Goal: Information Seeking & Learning: Learn about a topic

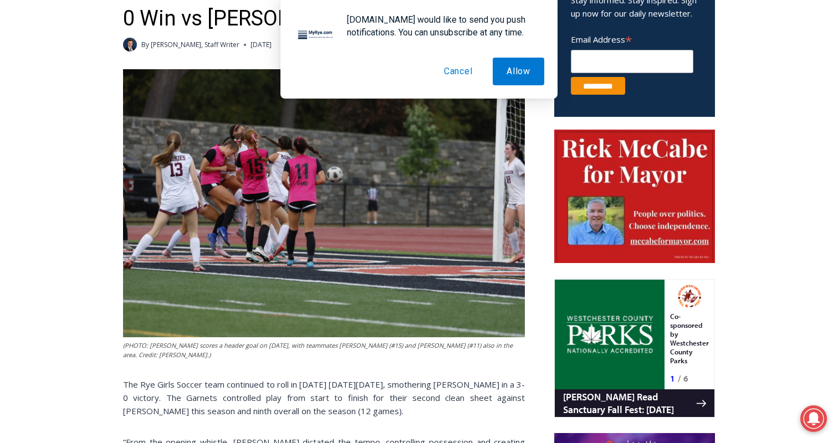
scroll to position [197, 0]
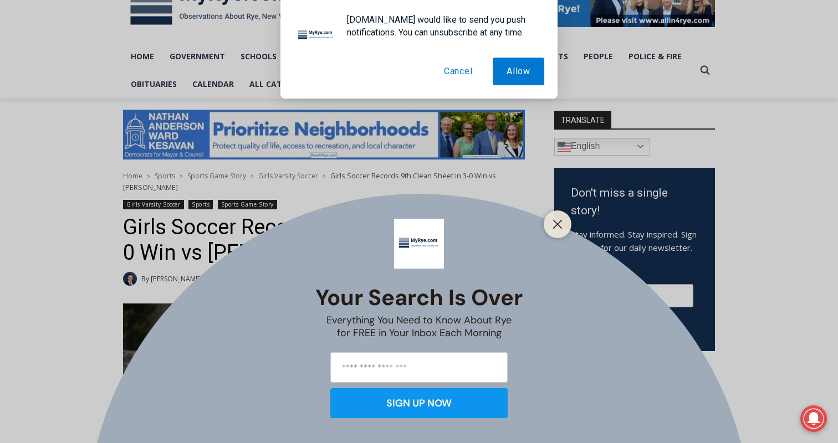
click at [461, 69] on button "Cancel" at bounding box center [458, 72] width 57 height 28
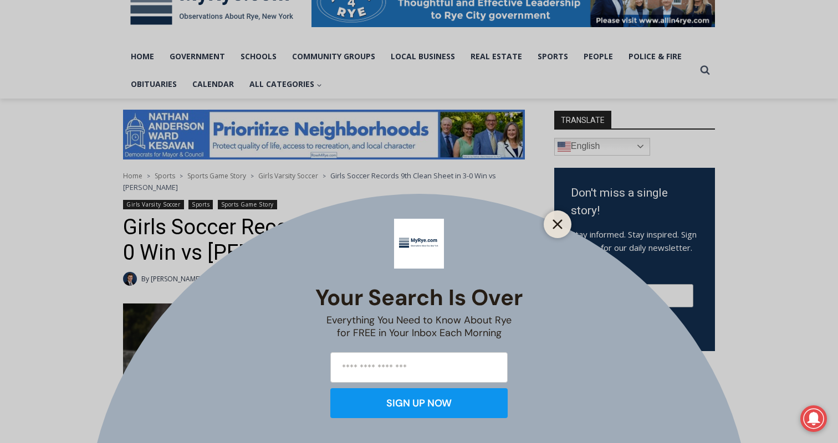
click at [563, 227] on button "Close" at bounding box center [558, 225] width 16 height 16
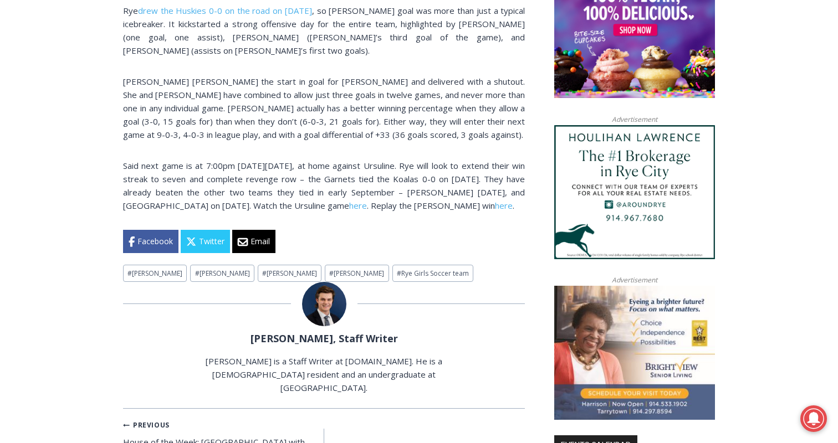
scroll to position [937, 0]
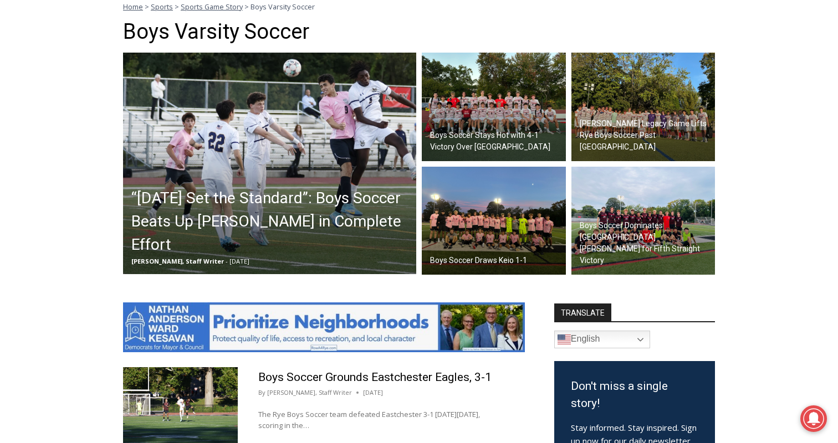
scroll to position [309, 0]
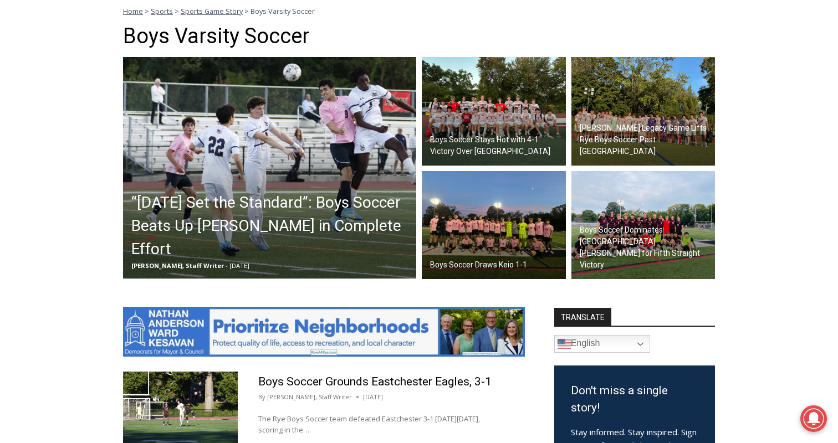
click at [314, 198] on img at bounding box center [269, 168] width 293 height 222
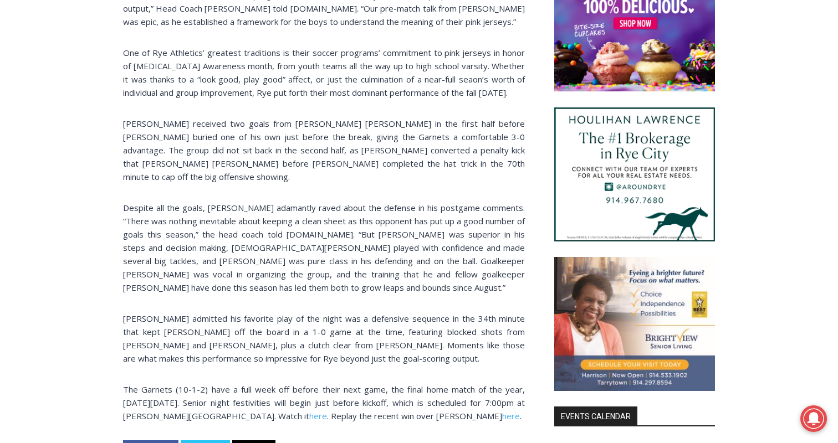
scroll to position [1096, 0]
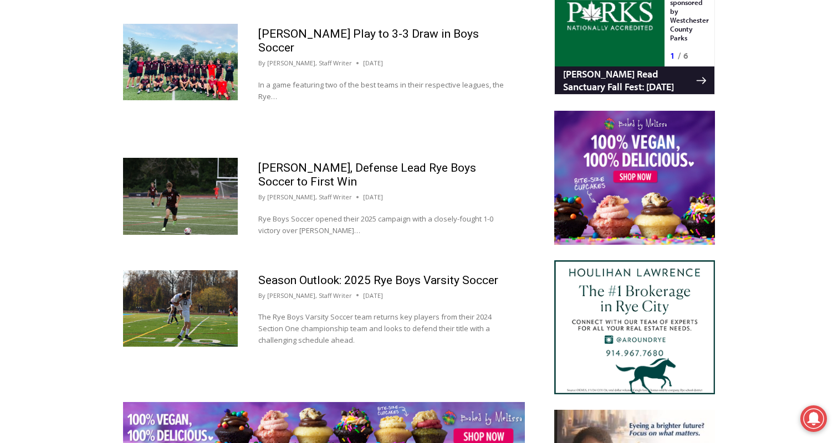
scroll to position [1153, 0]
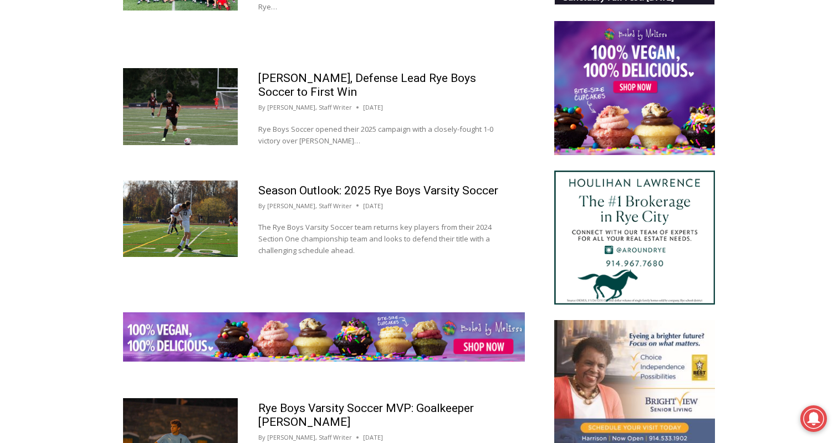
click at [178, 124] on img at bounding box center [180, 106] width 115 height 76
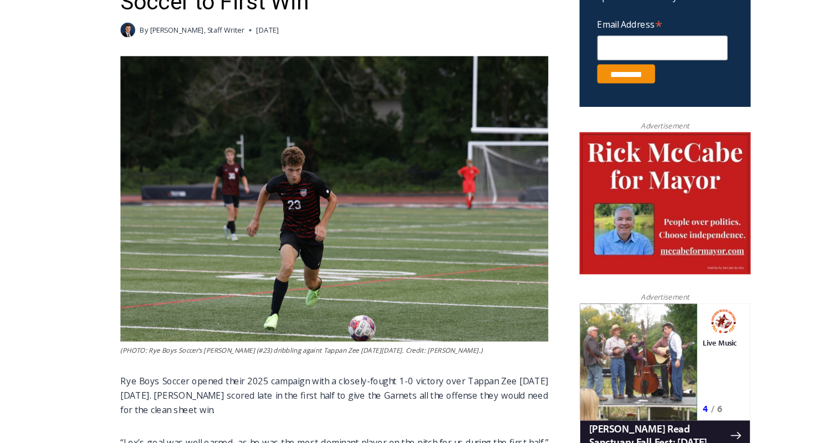
scroll to position [445, 0]
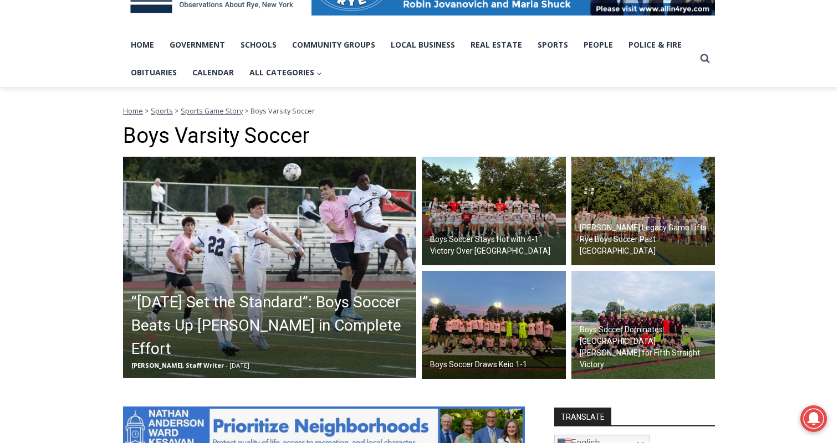
scroll to position [207, 0]
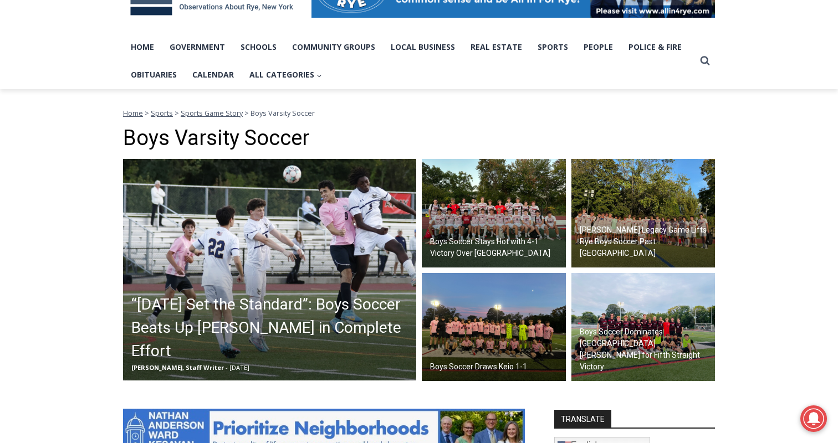
click at [310, 229] on img at bounding box center [269, 270] width 293 height 222
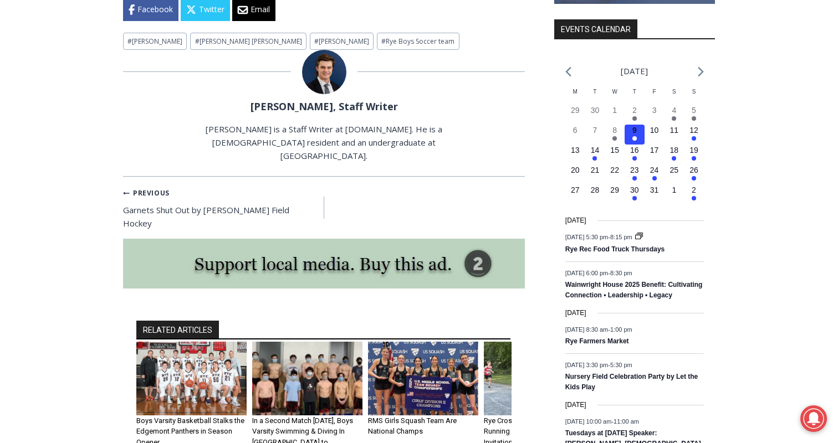
scroll to position [1351, 0]
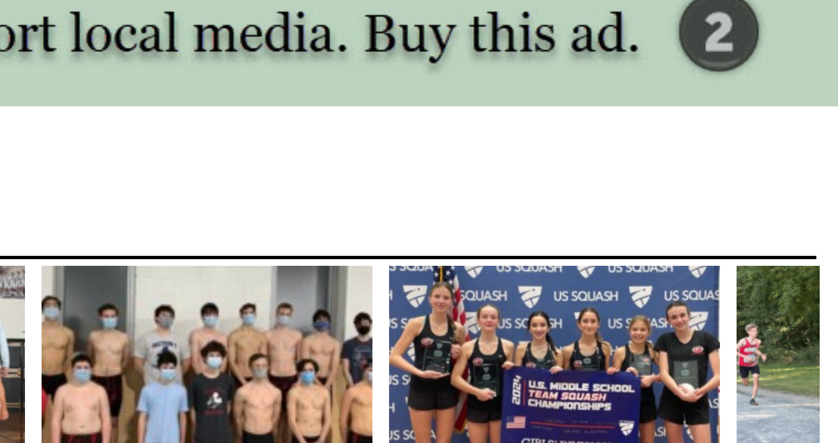
click at [378, 416] on link "RMS Girls Squash Team Are National Champs" at bounding box center [412, 425] width 89 height 19
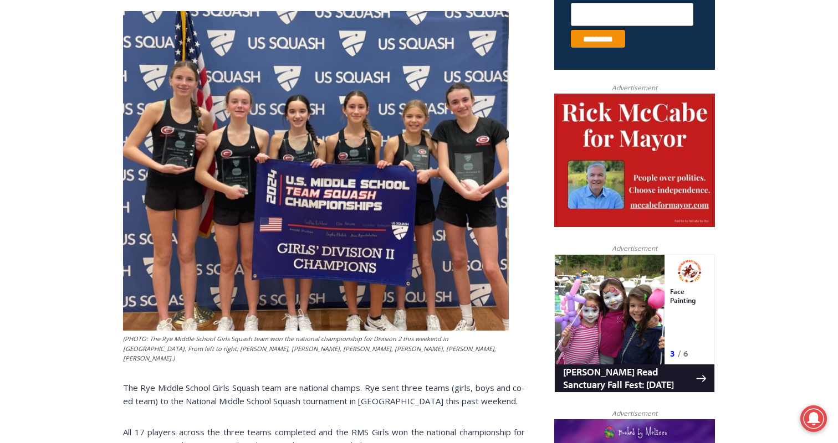
scroll to position [472, 0]
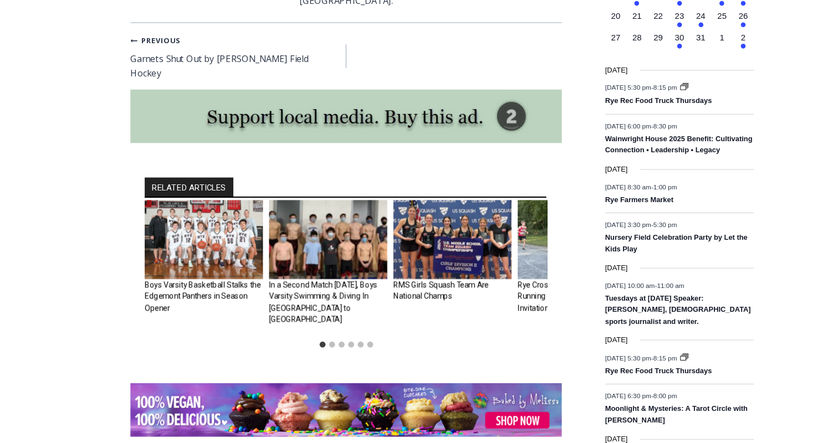
scroll to position [1494, 0]
